Goal: Communication & Community: Share content

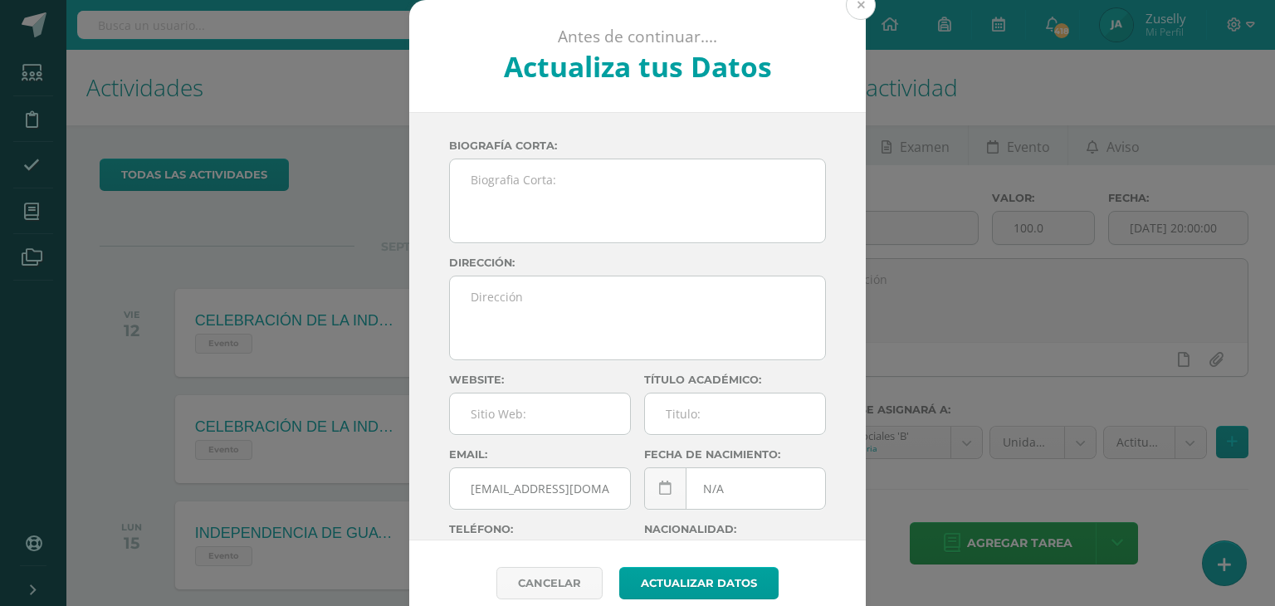
click at [847, 1] on button at bounding box center [861, 5] width 30 height 30
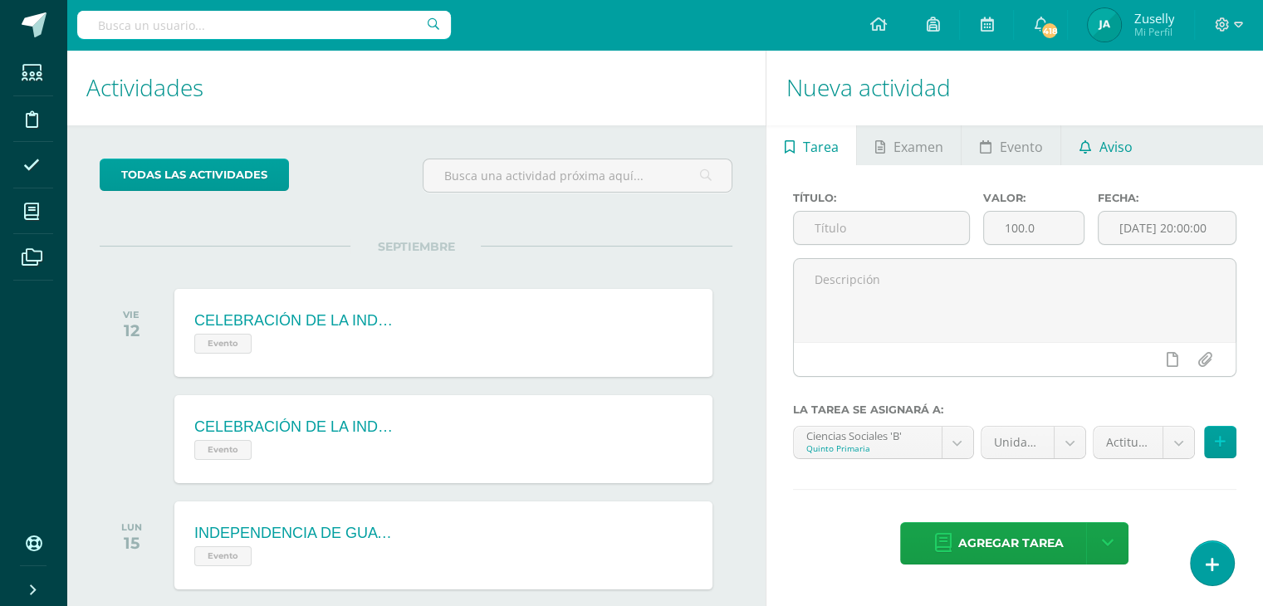
click at [1089, 138] on link "Aviso" at bounding box center [1105, 145] width 89 height 40
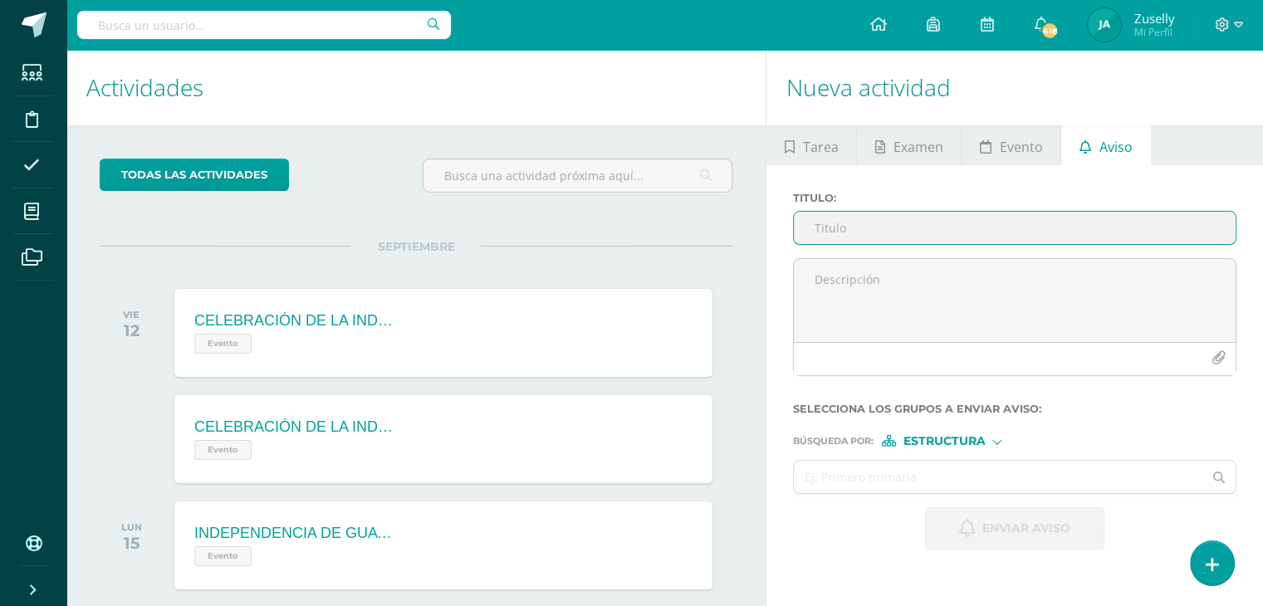
click at [889, 231] on input "Titulo :" at bounding box center [1015, 228] width 442 height 32
type input "A"
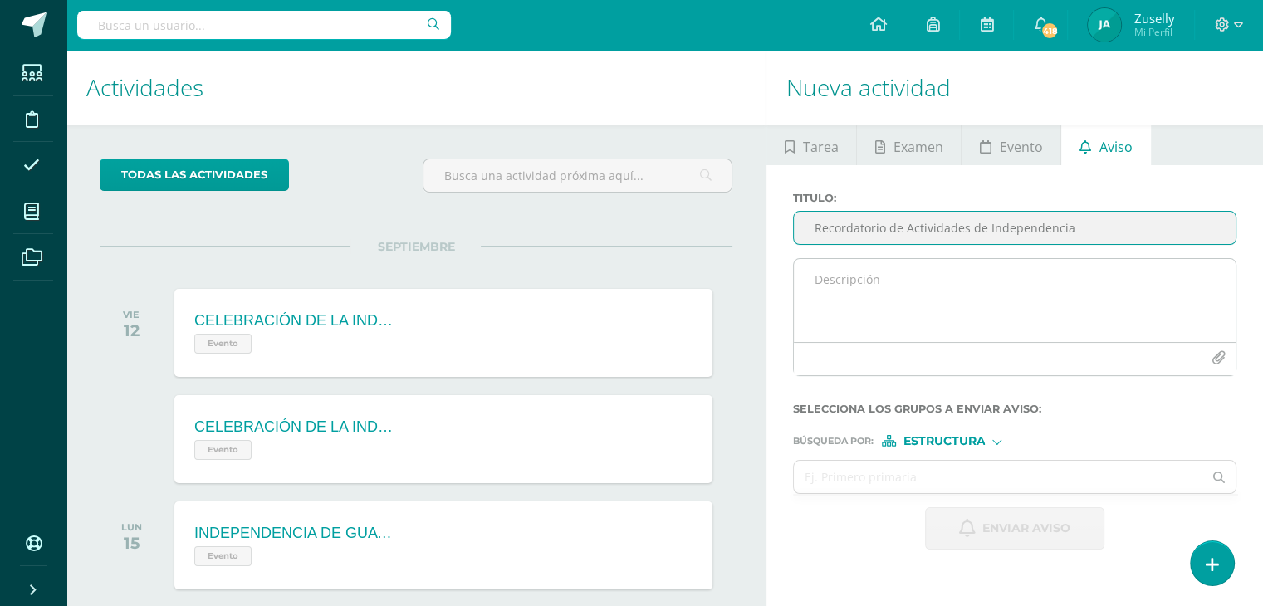
type input "Recordatorio de Actividades de Independencia"
click at [849, 285] on textarea at bounding box center [1015, 300] width 442 height 83
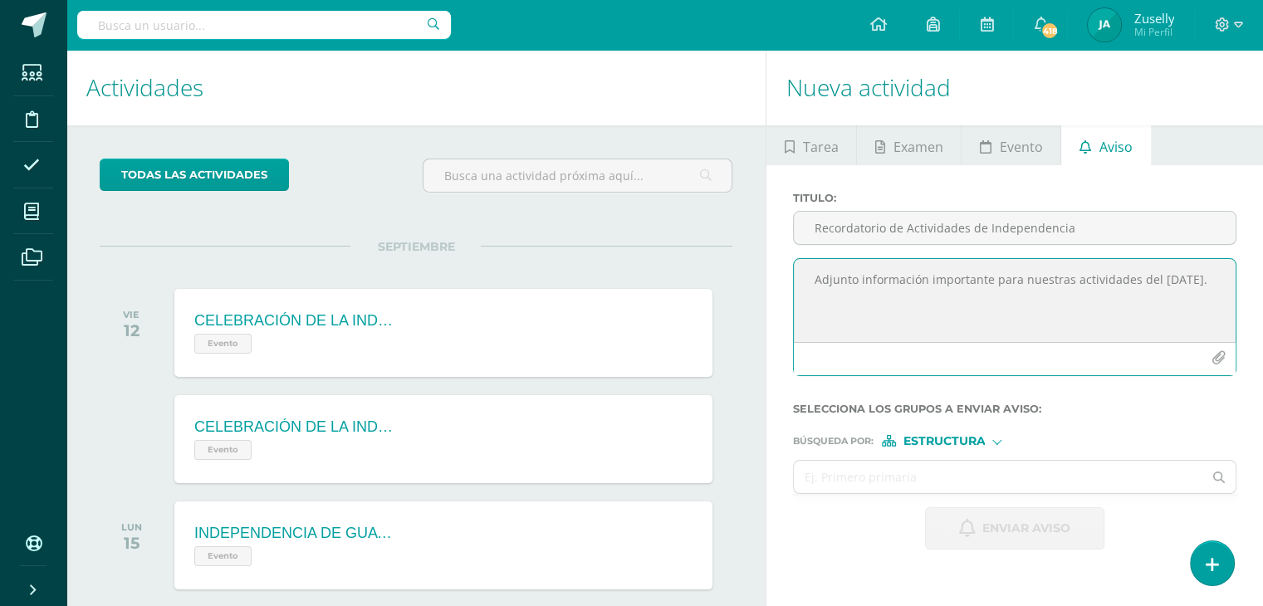
type textarea "Adjunto información importante para nuestras actividades del [DATE]."
click at [1221, 363] on icon "button" at bounding box center [1219, 358] width 14 height 14
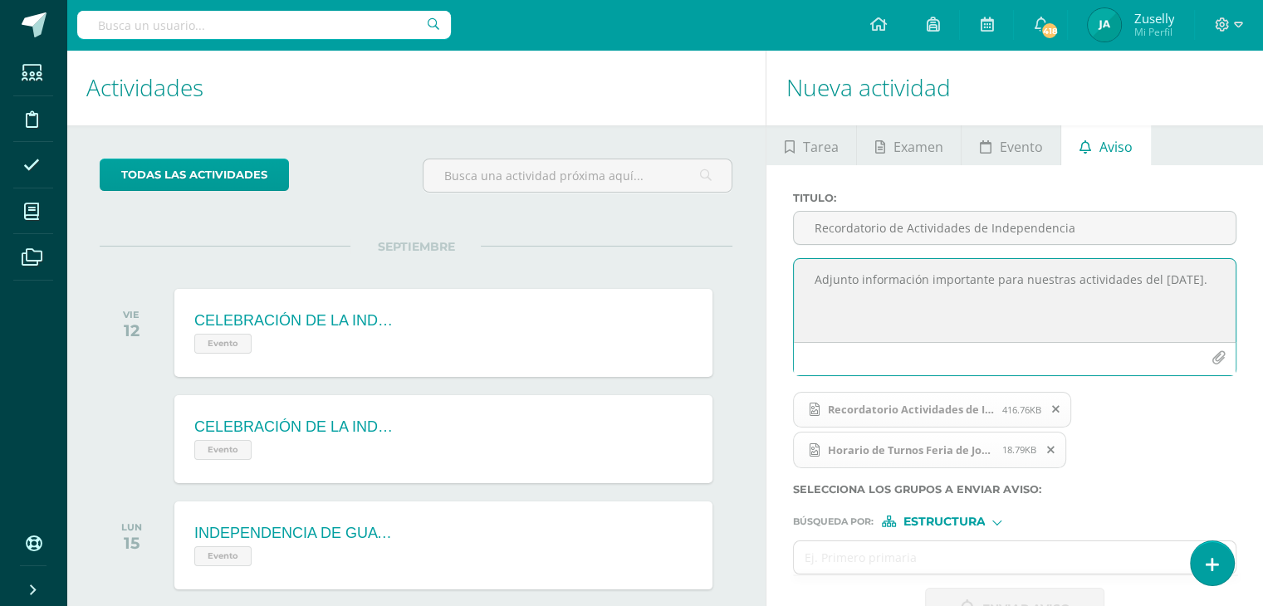
click at [995, 517] on div at bounding box center [996, 521] width 9 height 9
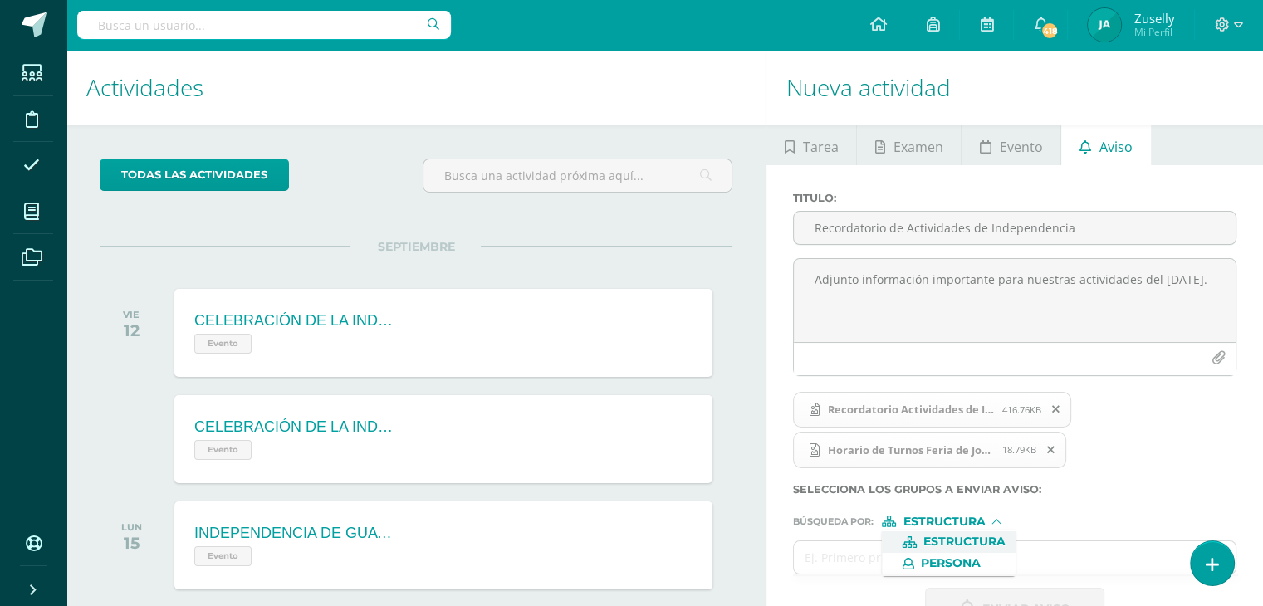
click at [994, 537] on span "Estructura" at bounding box center [964, 541] width 82 height 9
click at [970, 556] on input "text" at bounding box center [998, 557] width 409 height 32
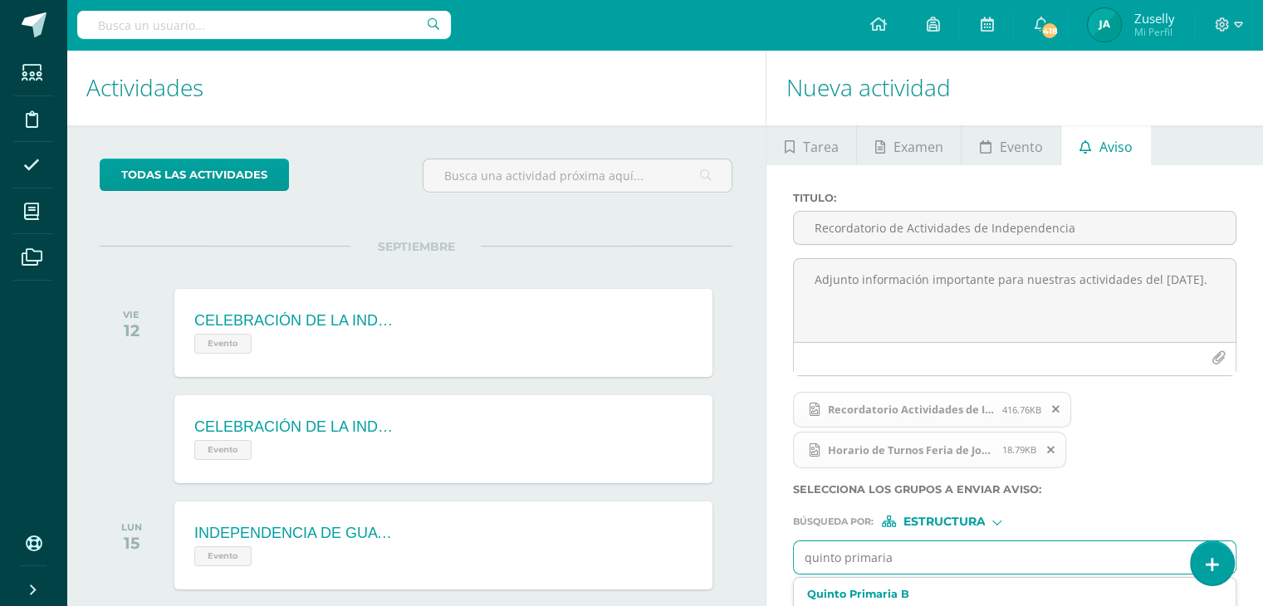
type input "quinto primaria b"
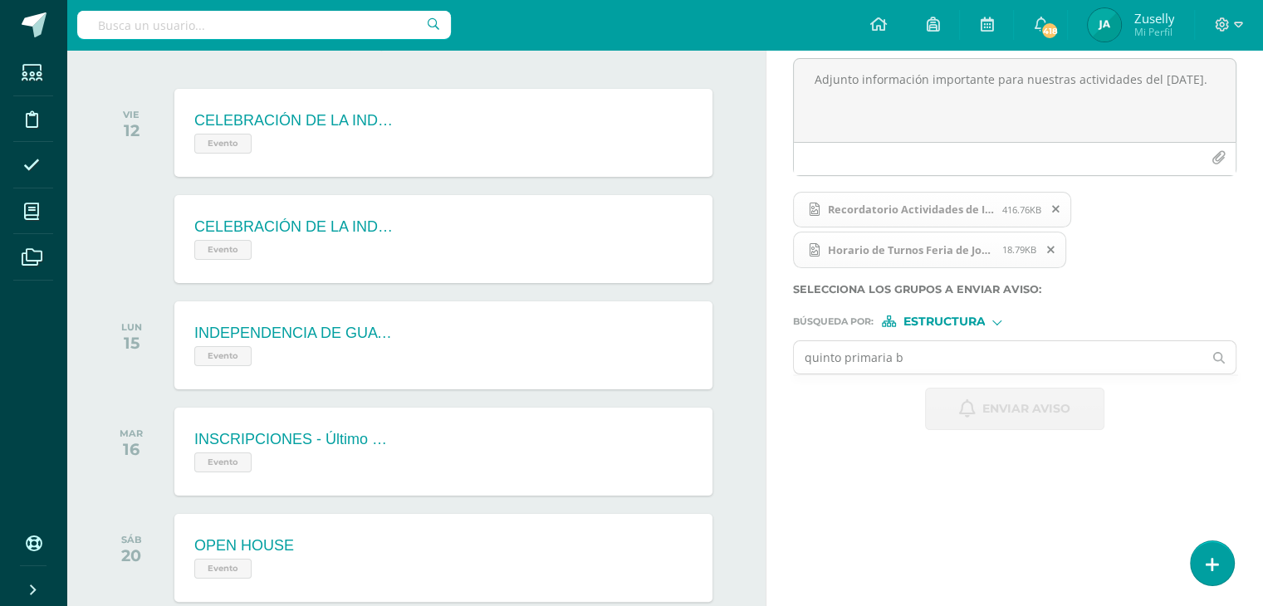
scroll to position [228, 0]
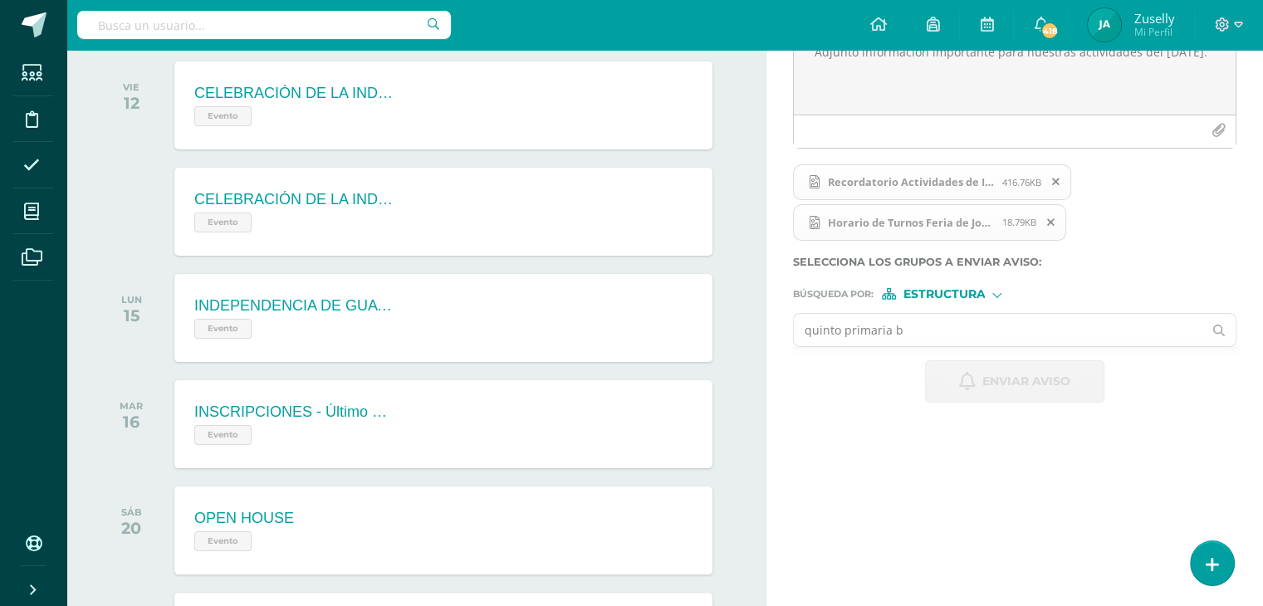
click at [954, 330] on input "quinto primaria b" at bounding box center [998, 330] width 409 height 32
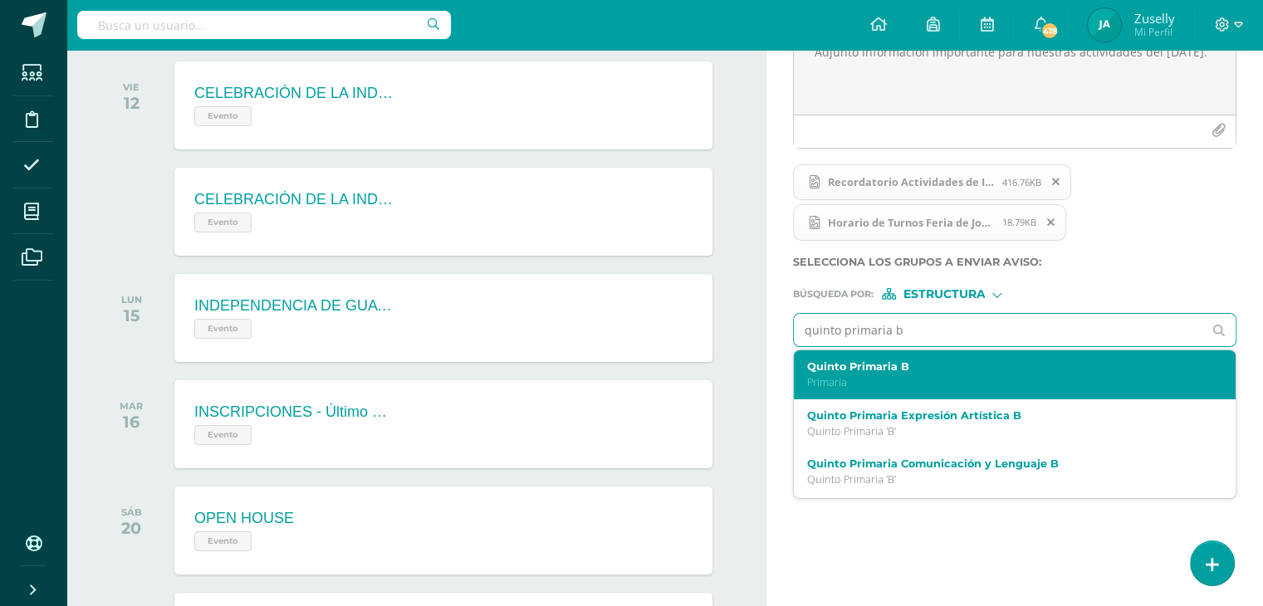
click at [871, 370] on label "Quinto Primaria B" at bounding box center [1006, 366] width 398 height 12
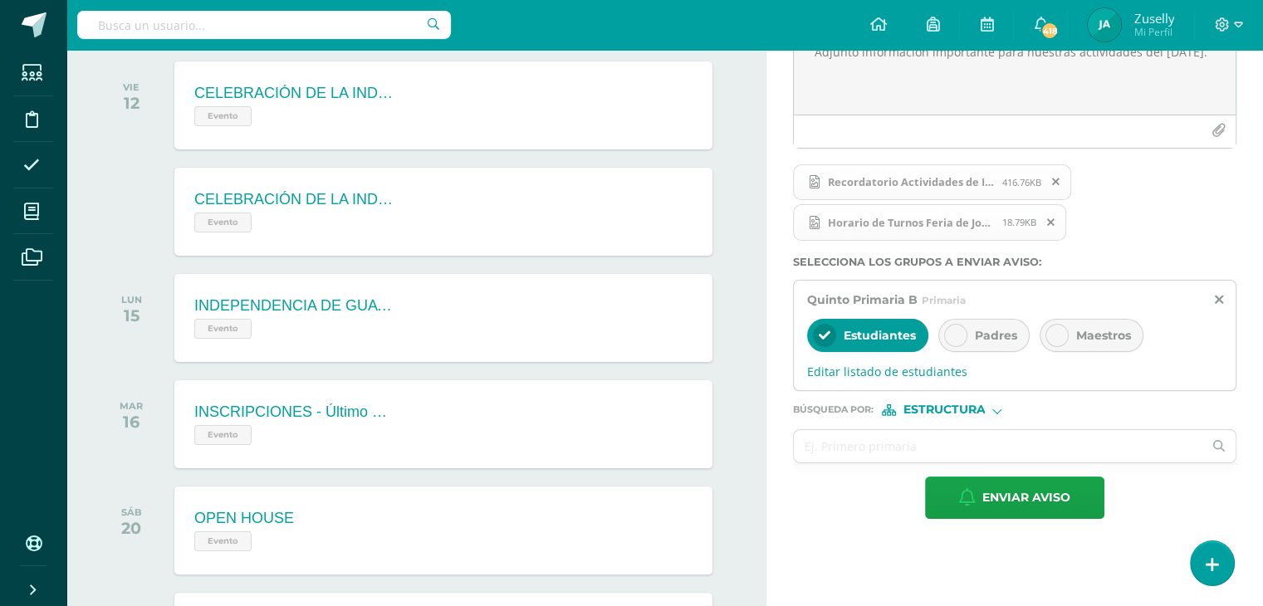
click at [958, 330] on icon at bounding box center [956, 336] width 12 height 12
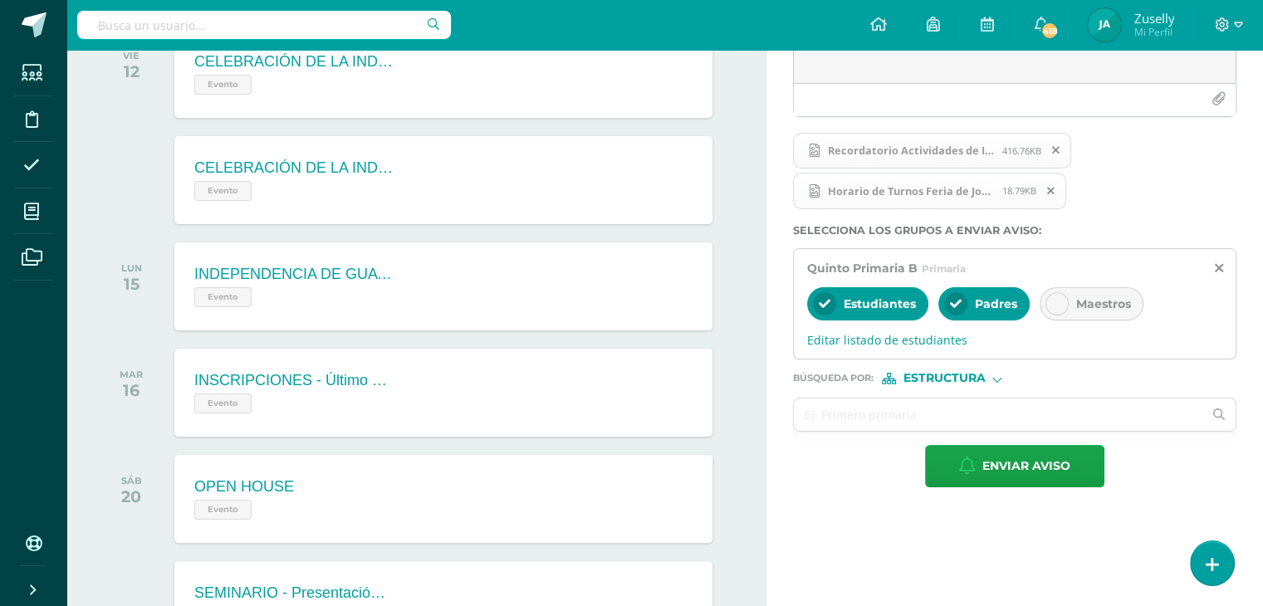
scroll to position [276, 0]
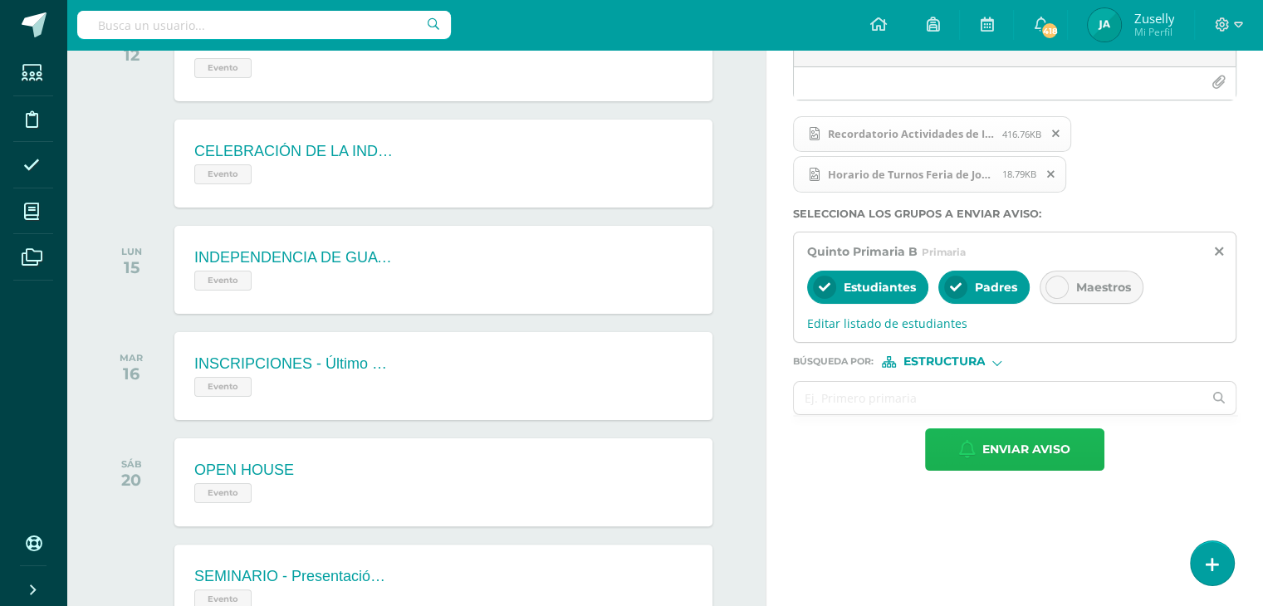
click at [1050, 441] on span "Enviar aviso" at bounding box center [1026, 449] width 88 height 41
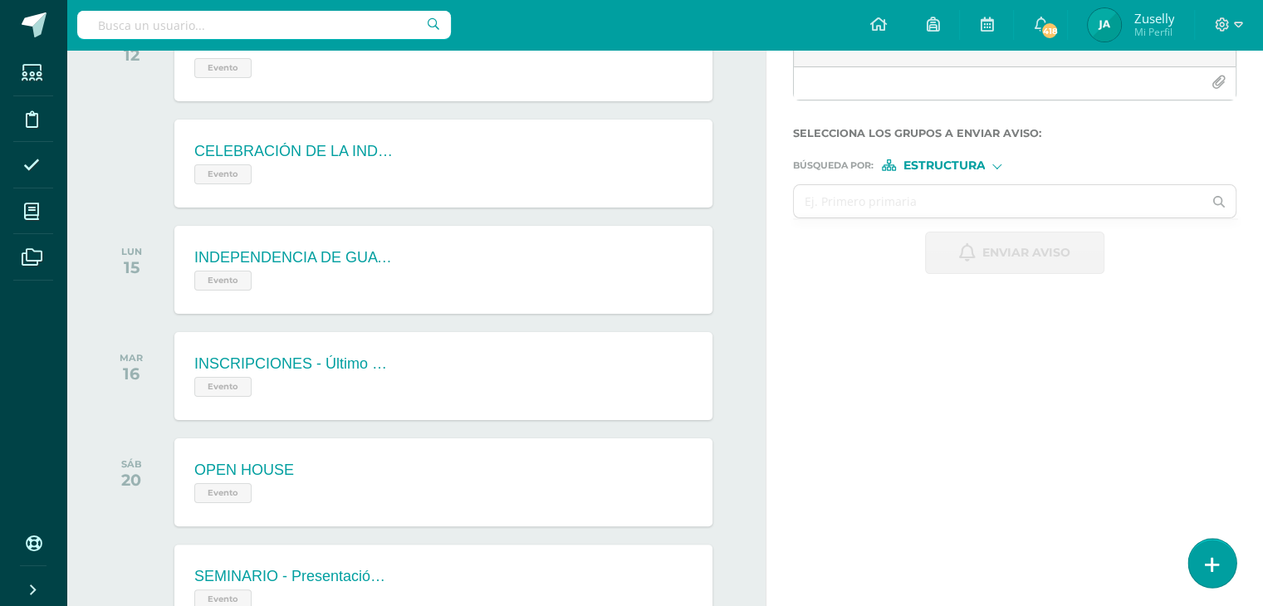
click at [1218, 554] on link at bounding box center [1211, 563] width 47 height 48
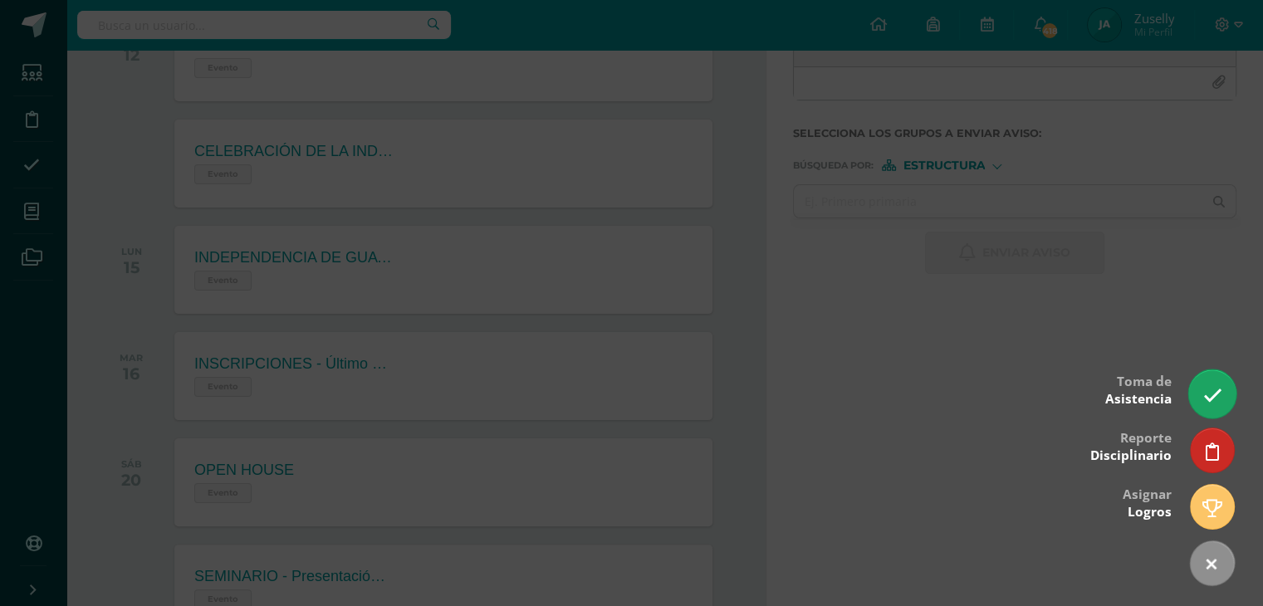
click at [1208, 403] on icon at bounding box center [1211, 395] width 19 height 19
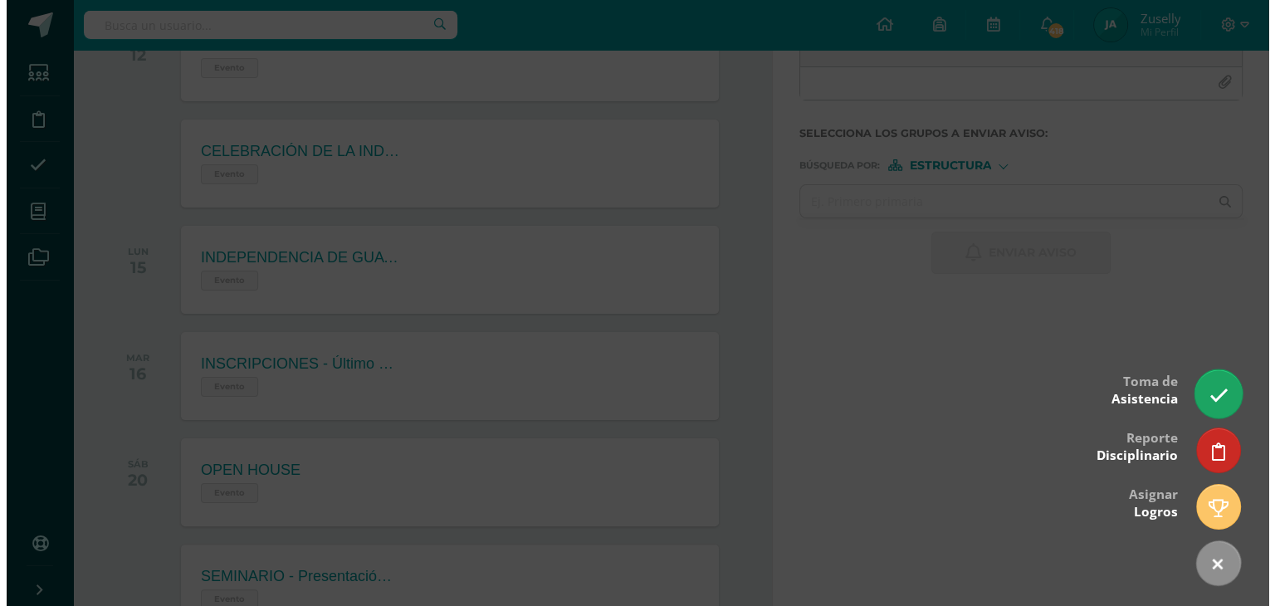
scroll to position [0, 0]
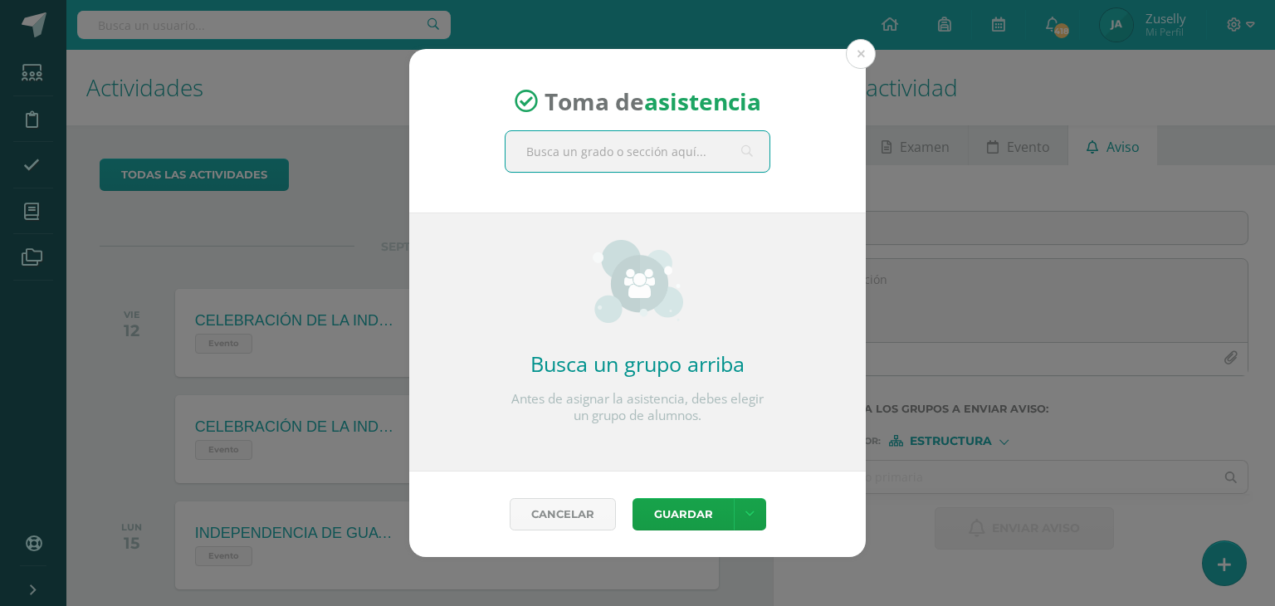
click at [628, 164] on input "text" at bounding box center [638, 151] width 264 height 41
type input "quinto b"
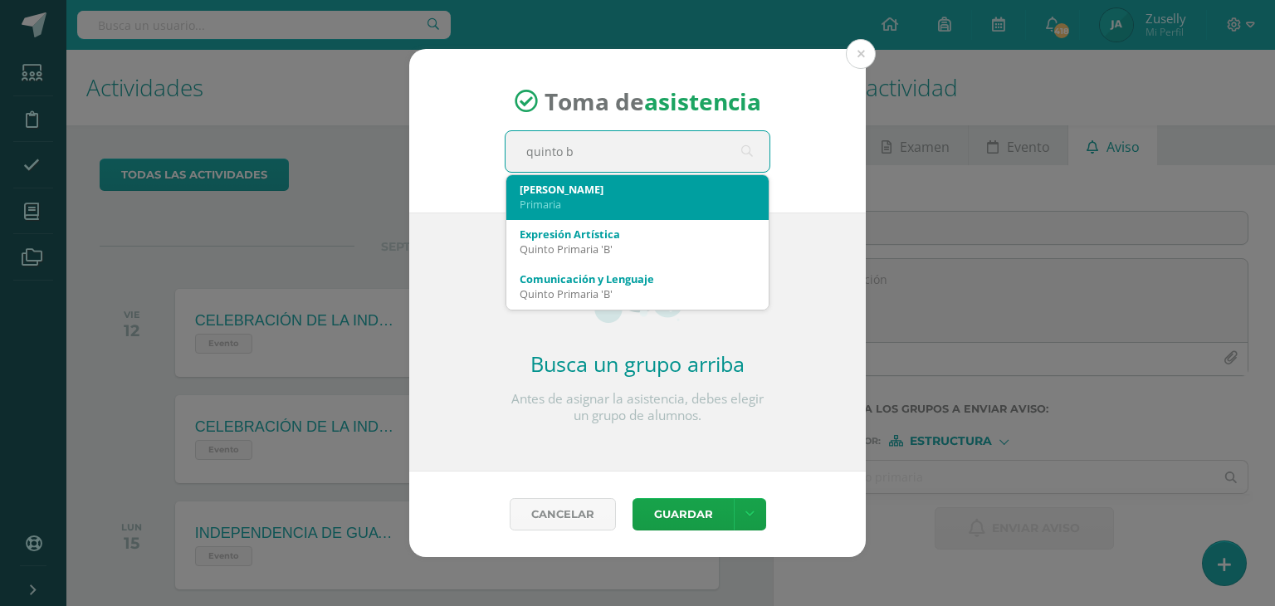
click at [549, 189] on div "[PERSON_NAME]" at bounding box center [638, 189] width 236 height 15
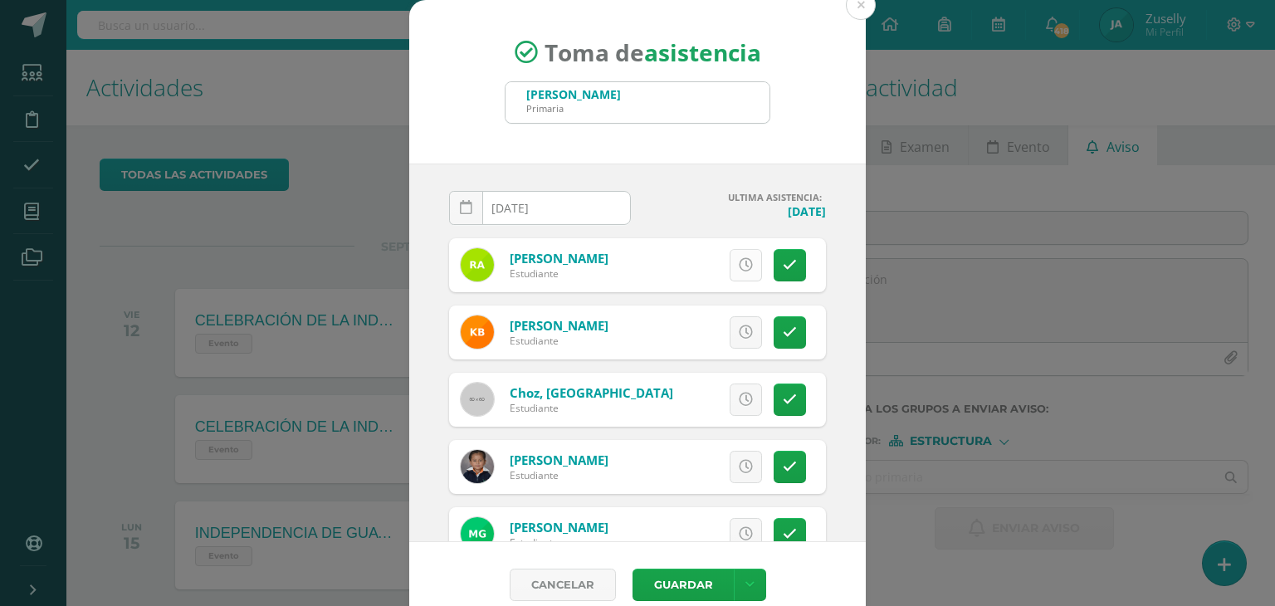
click at [739, 258] on icon at bounding box center [746, 265] width 14 height 14
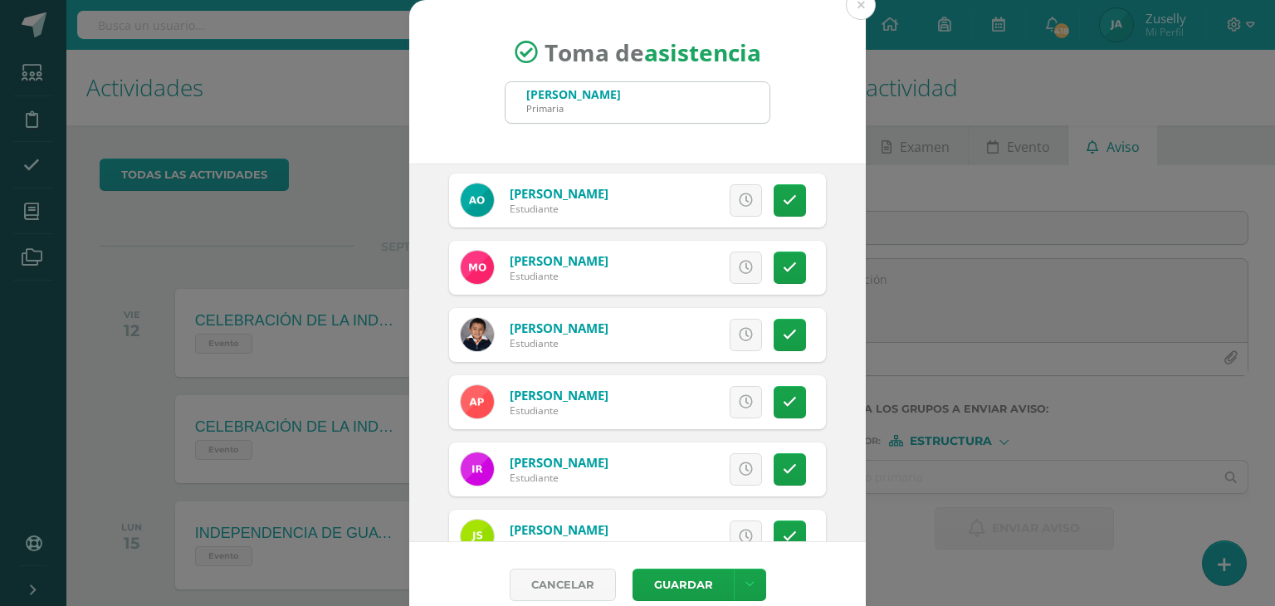
scroll to position [538, 0]
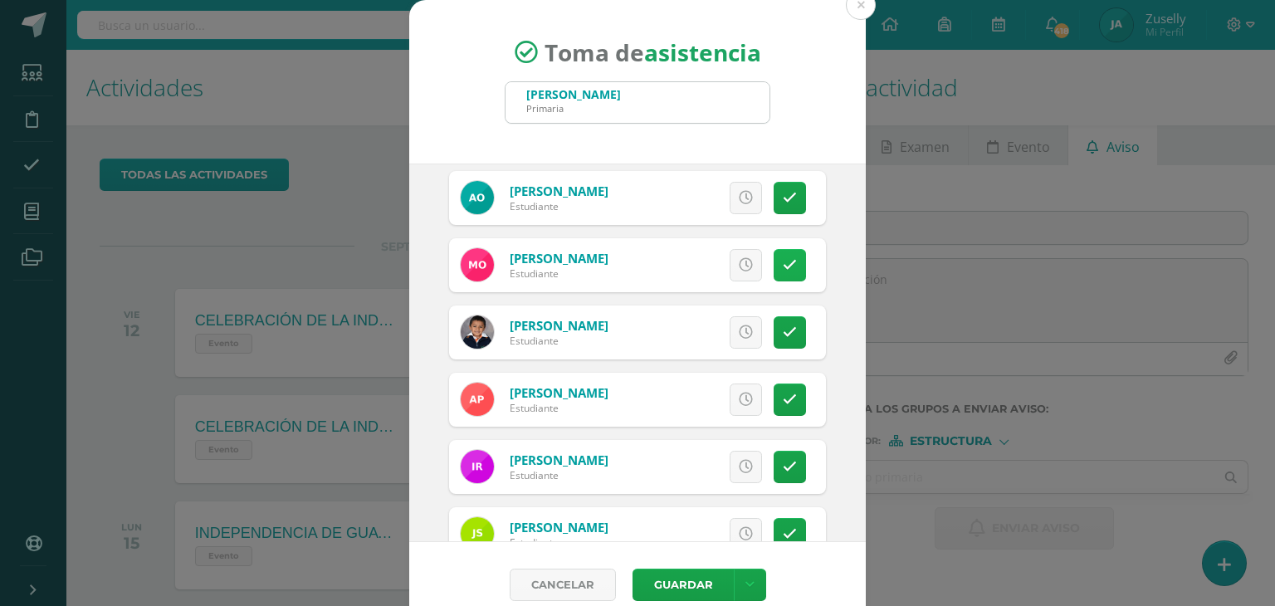
click at [779, 265] on link at bounding box center [790, 265] width 32 height 32
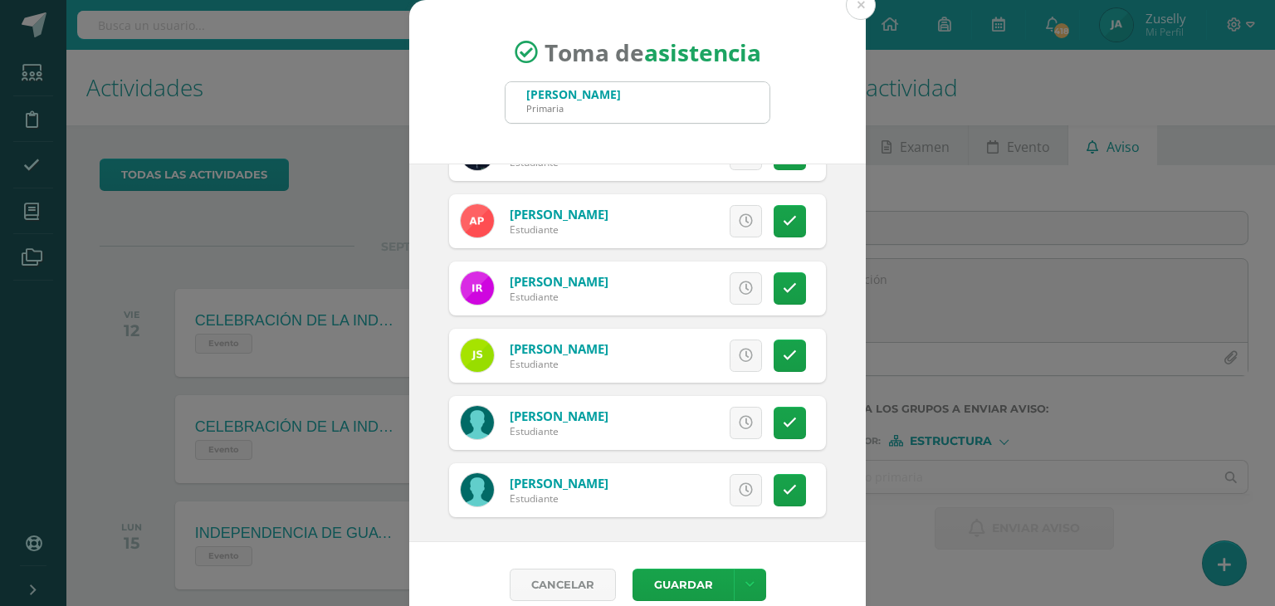
scroll to position [718, 0]
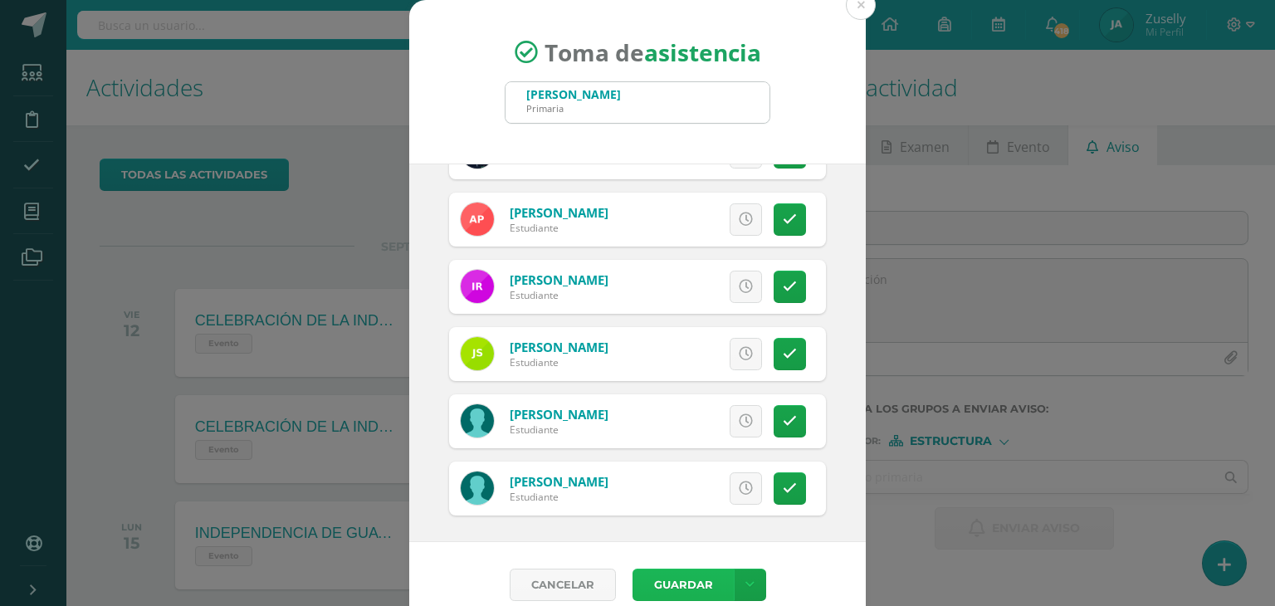
click at [673, 577] on button "Guardar" at bounding box center [683, 585] width 101 height 32
